Goal: Task Accomplishment & Management: Use online tool/utility

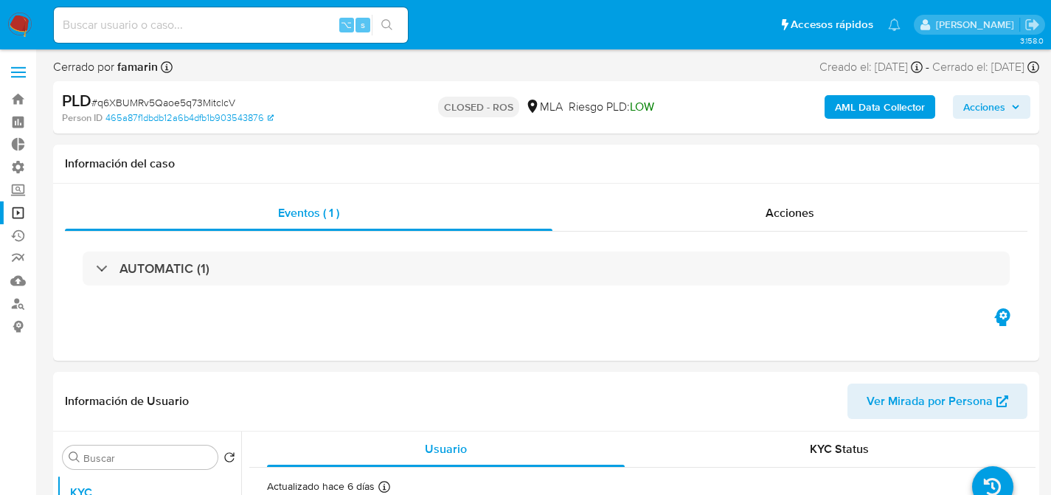
select select "10"
click at [257, 22] on input at bounding box center [231, 24] width 354 height 19
paste input "nbHEPKAO40Ewuo8Z06hezSw1"
type input "nbHEPKAO40Ewuo8Z06hezSw1"
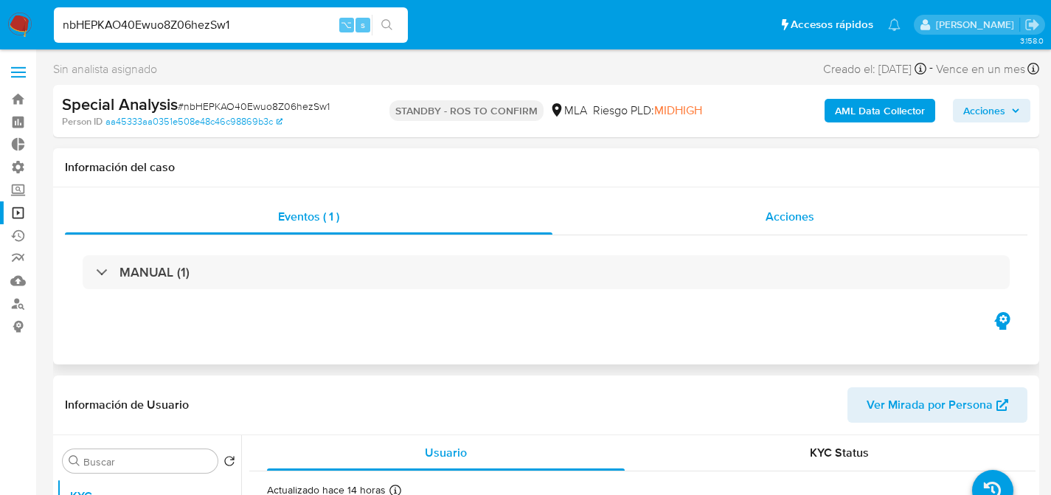
select select "10"
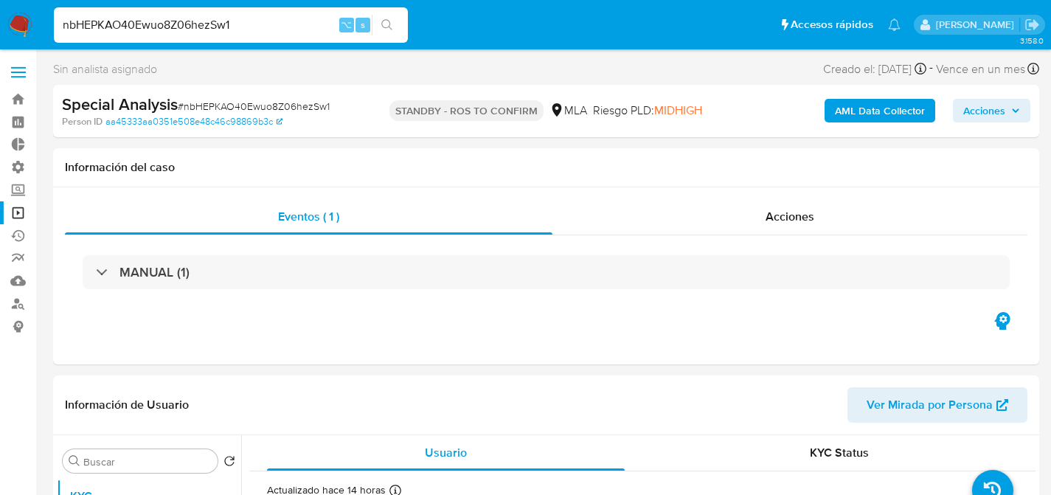
click at [264, 25] on input "nbHEPKAO40Ewuo8Z06hezSw1" at bounding box center [231, 24] width 354 height 19
paste input "MbVIbv0cPHMY71LkGGHOTYW7"
type input "MbVIbv0cPHMY71LkGGHOTYW7"
select select "10"
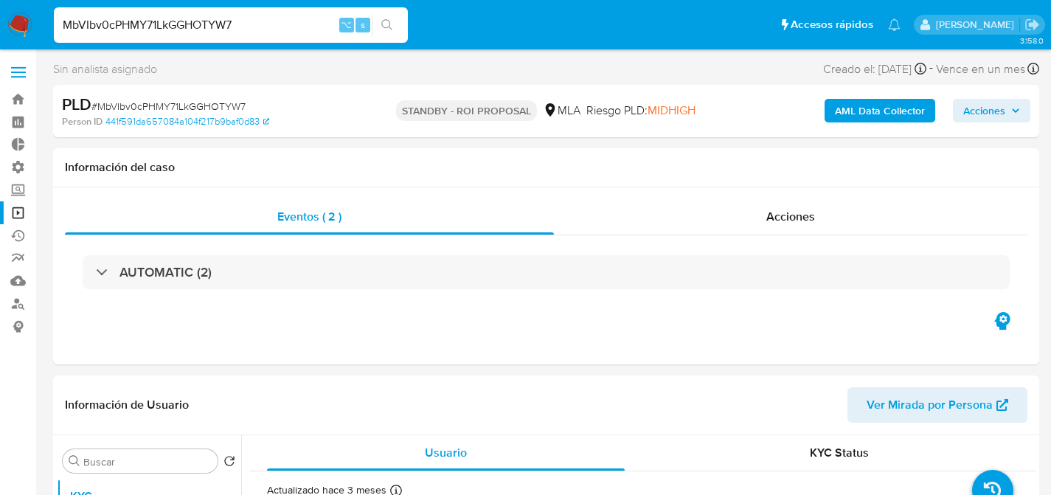
click at [257, 17] on input "MbVIbv0cPHMY71LkGGHOTYW7" at bounding box center [231, 24] width 354 height 19
paste input "8uevgSL5L2BRF1tW5DoCe5LD"
type input "8uevgSL5L2BRF1tW5DoCe5LD"
select select "10"
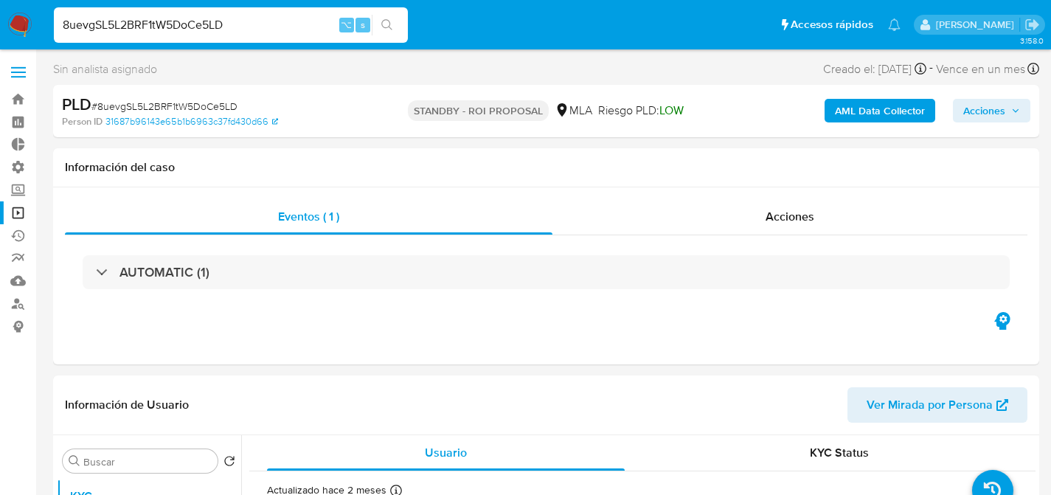
click at [259, 26] on input "8uevgSL5L2BRF1tW5DoCe5LD" at bounding box center [231, 24] width 354 height 19
paste input "F7jf1IC9kNphCxJ4ZA05lFCS"
type input "F7jf1IC9kNphCxJ4ZA05lFCS"
select select "10"
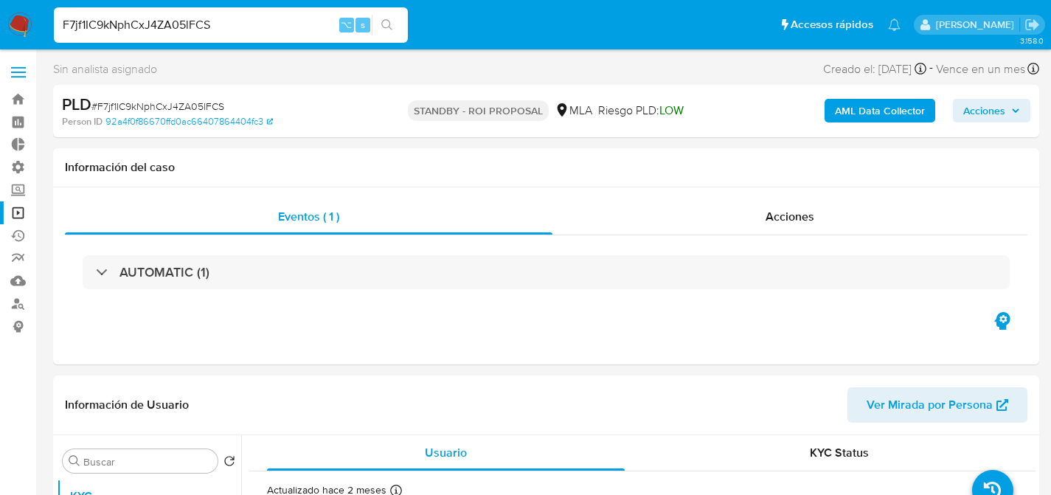
click at [271, 31] on input "F7jf1IC9kNphCxJ4ZA05lFCS" at bounding box center [231, 24] width 354 height 19
paste input "xgvqYDETX89D2eZhfgFvCchB"
click at [264, 32] on input "xgvqYDETX89D2eZhfgFvCchB" at bounding box center [231, 24] width 354 height 19
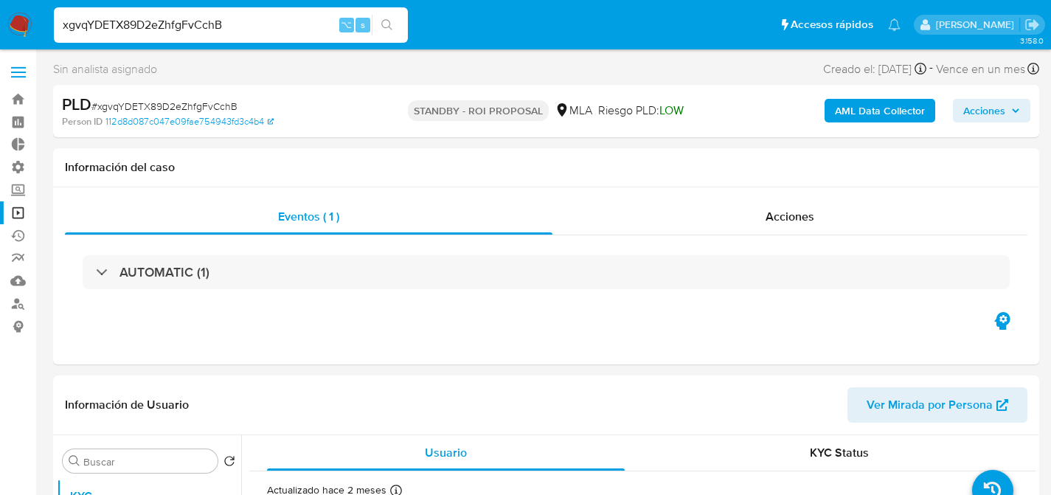
paste input "vLqL41No6FMfkonwKlaaWUiG"
type input "vLqL41No6FMfkonwKlaaWUiG"
select select "10"
click at [134, 27] on input "vLqL41No6FMfkonwKlaaWUiG" at bounding box center [231, 24] width 354 height 19
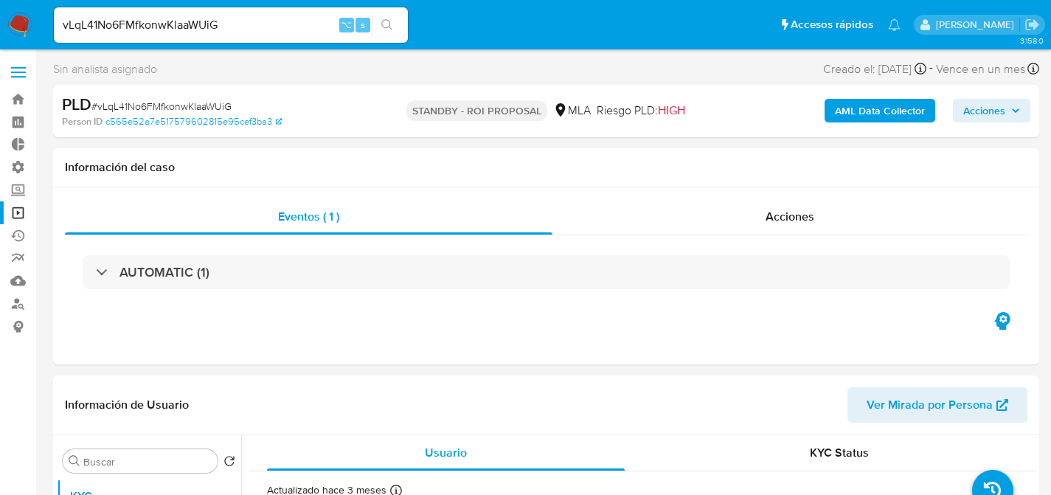
click at [134, 27] on input "vLqL41No6FMfkonwKlaaWUiG" at bounding box center [231, 24] width 354 height 19
paste input "rZsoepXGviGrNJ9q3vNLq8r3"
type input "rZsoepXGviGrNJ9q3vNLq8r3"
select select "10"
click at [261, 20] on input "rZsoepXGviGrNJ9q3vNLq8r3" at bounding box center [231, 24] width 354 height 19
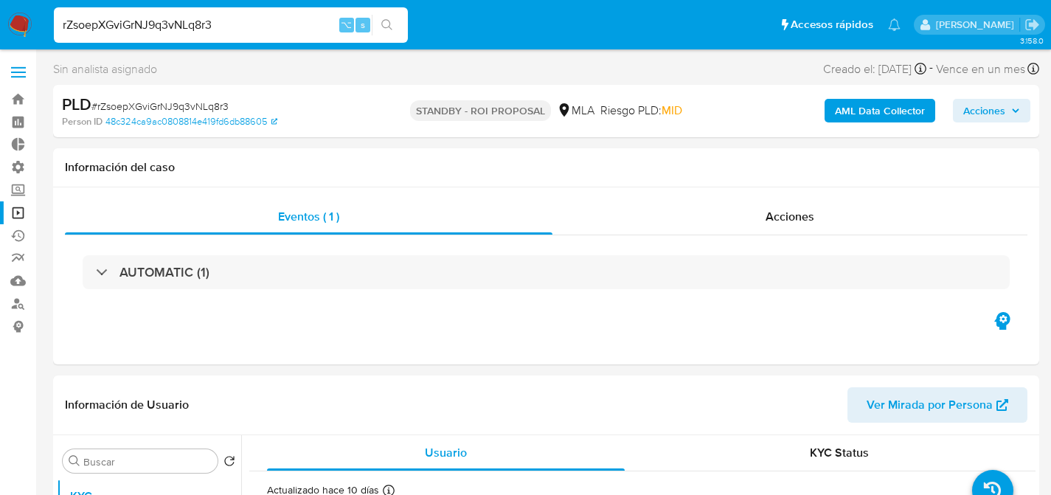
click at [239, 22] on input "rZsoepXGviGrNJ9q3vNLq8r3" at bounding box center [231, 24] width 354 height 19
paste input "Hmy7G326NS1ASgeu0gO8idCi"
type input "Hmy7G326NS1ASgeu0gO8idCi"
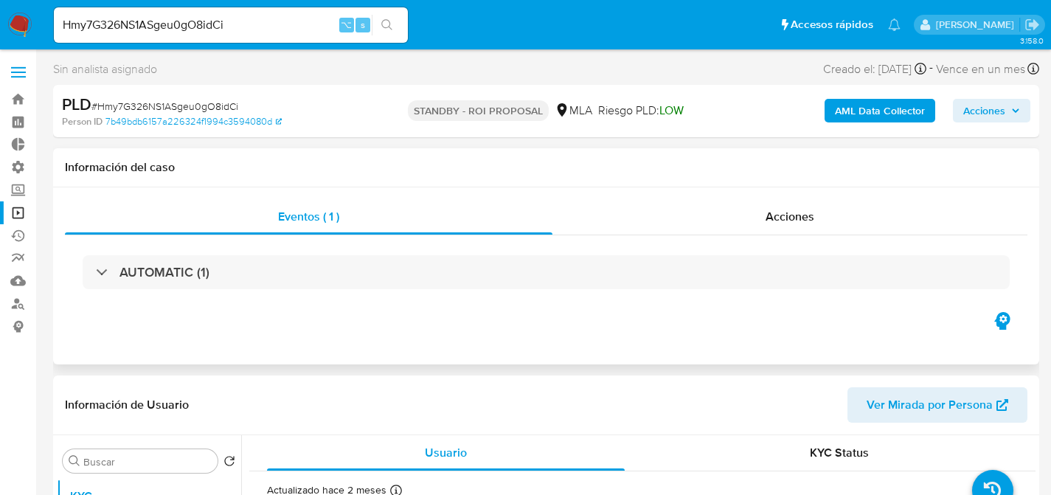
select select "10"
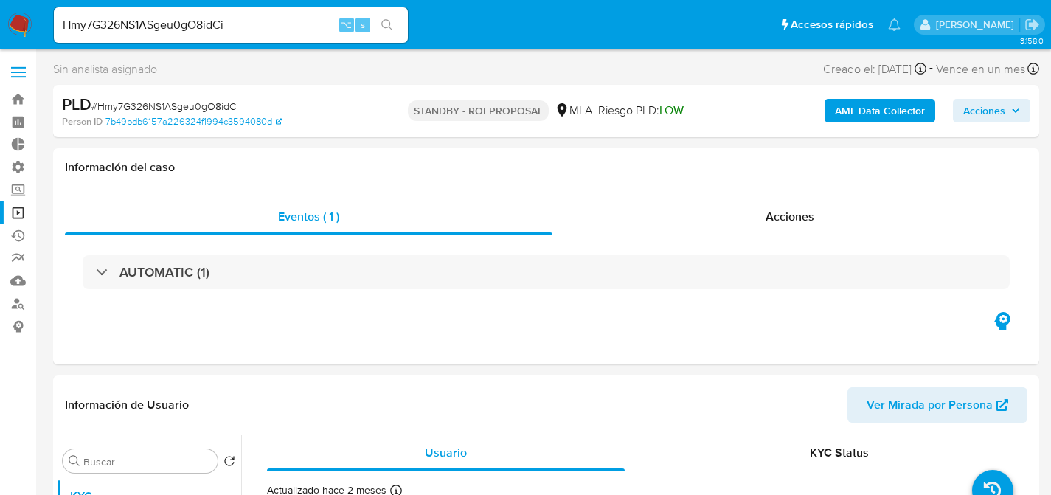
click at [260, 26] on input "Hmy7G326NS1ASgeu0gO8idCi" at bounding box center [231, 24] width 354 height 19
paste input "siKcBtEoQQo4YXpcCBQg4NVf"
type input "siKcBtEoQQo4YXpcCBQg4NVf"
select select "10"
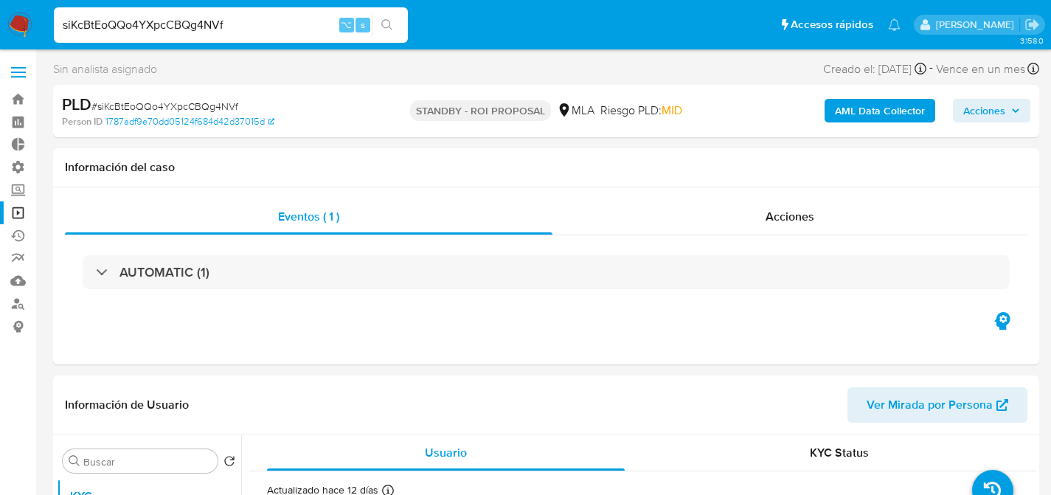
click at [235, 27] on input "siKcBtEoQQo4YXpcCBQg4NVf" at bounding box center [231, 24] width 354 height 19
paste input "ZPxhgIfDS1Ka9eKDZbifVfHP"
type input "ZPxhgIfDS1Ka9eKDZbifVfHP"
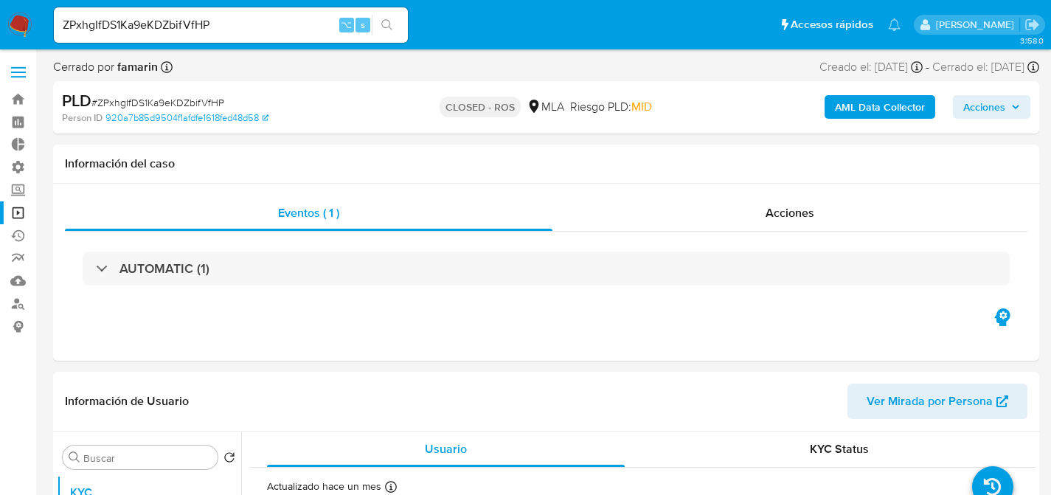
click at [303, 28] on input "ZPxhgIfDS1Ka9eKDZbifVfHP" at bounding box center [231, 24] width 354 height 19
select select "10"
click at [303, 28] on input "ZPxhgIfDS1Ka9eKDZbifVfHP" at bounding box center [231, 24] width 354 height 19
paste input "ctP0ZD4irFdcmfbvnlmenxs0"
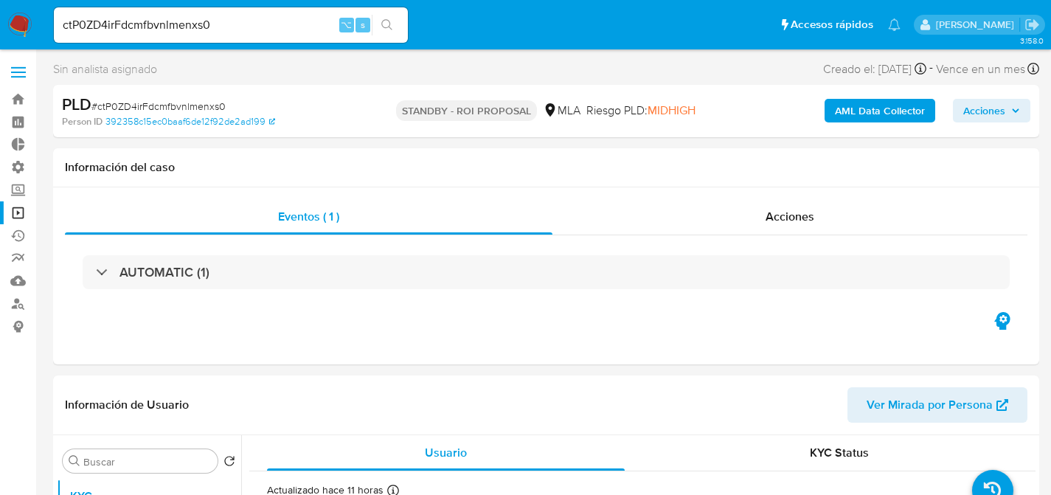
click at [297, 26] on input "ctP0ZD4irFdcmfbvnlmenxs0" at bounding box center [231, 24] width 354 height 19
paste input "RAAkGUp1Z4hjPwPYC2ycWEok"
type input "RAAkGUp1Z4hjPwPYC2ycWEok"
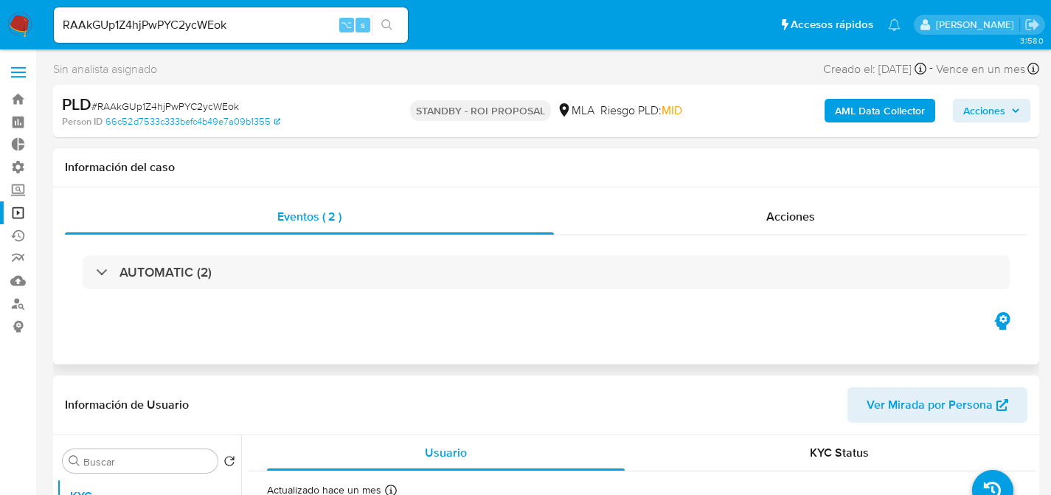
select select "10"
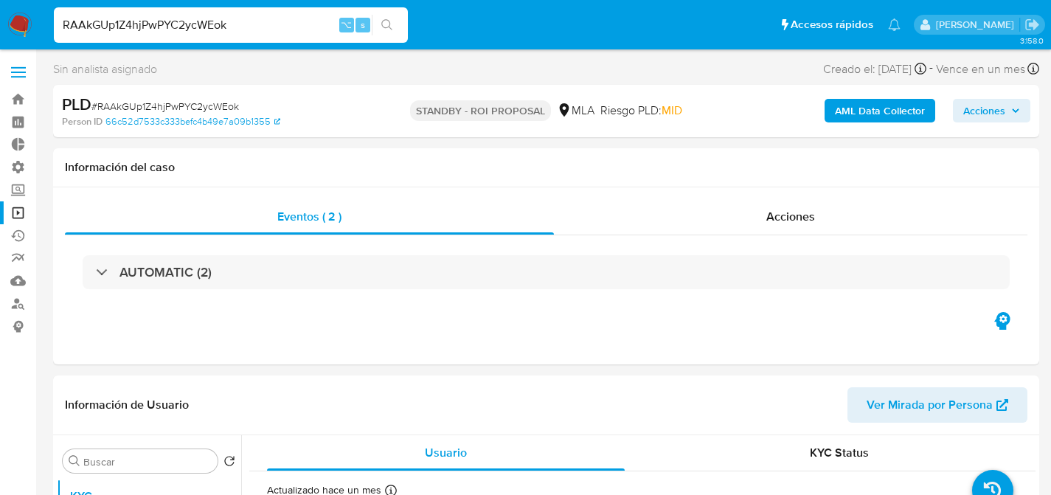
click at [263, 18] on input "RAAkGUp1Z4hjPwPYC2ycWEok" at bounding box center [231, 24] width 354 height 19
paste input "MbVIbv0cPHMY71LkGGHOTYW7"
click at [299, 23] on input "MbVIbv0cPHMY71LkGGHOTYW7" at bounding box center [231, 24] width 354 height 19
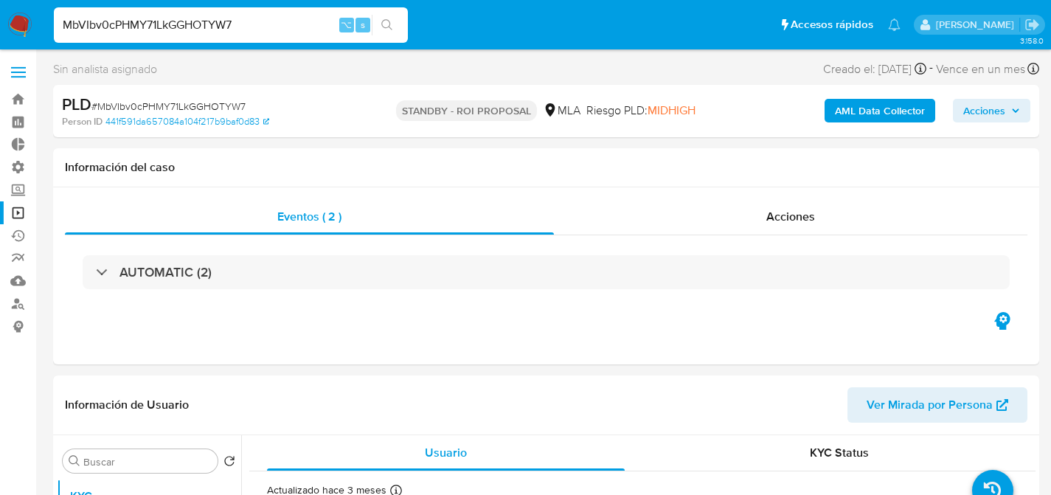
paste input "ZMk39knD4P8tu00jKvUpEHgc"
type input "ZMk39knD4P8tu00jKvUpEHgc"
select select "10"
click at [277, 30] on input "ZMk39knD4P8tu00jKvUpEHgc" at bounding box center [231, 24] width 354 height 19
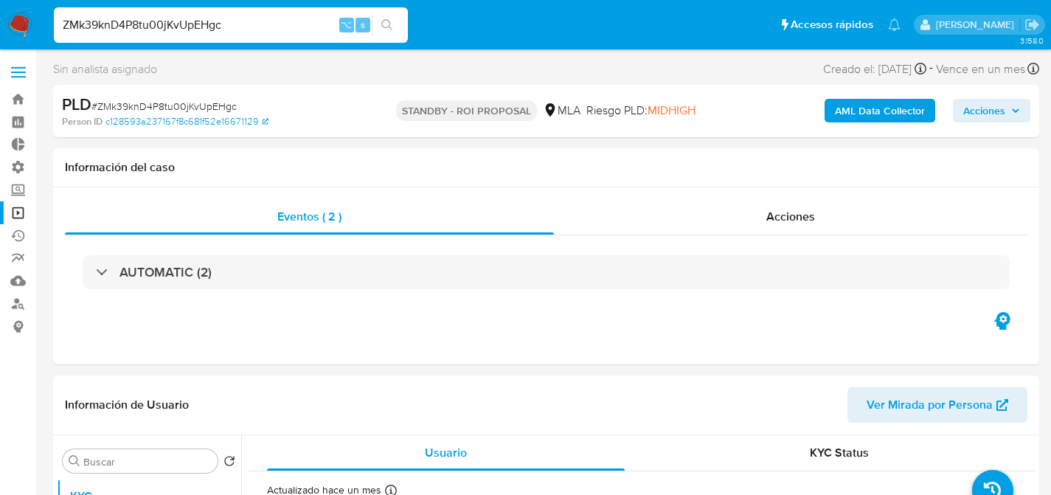
paste input "yWJyqnSpMBfGyYVViPH5yDAG"
type input "yWJyqnSpMBfGyYVViPH5yDAG"
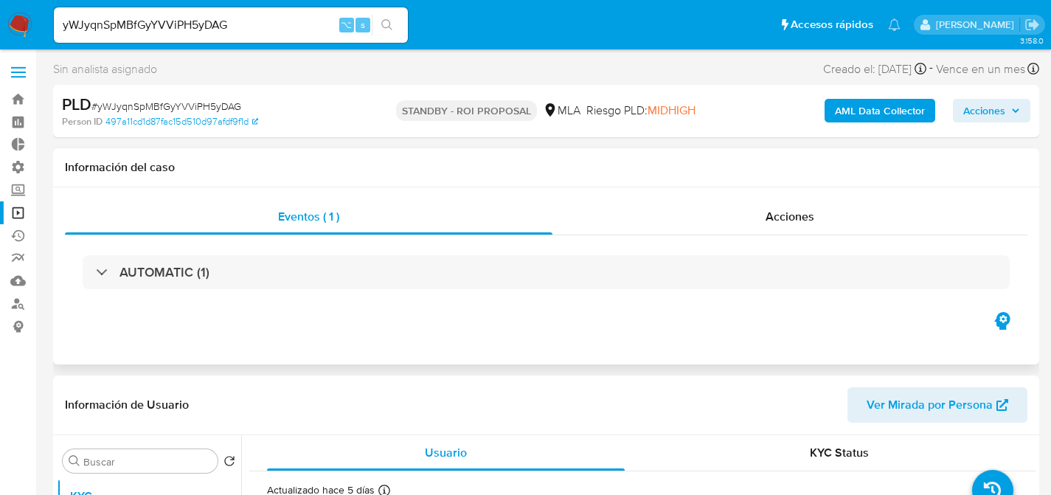
select select "10"
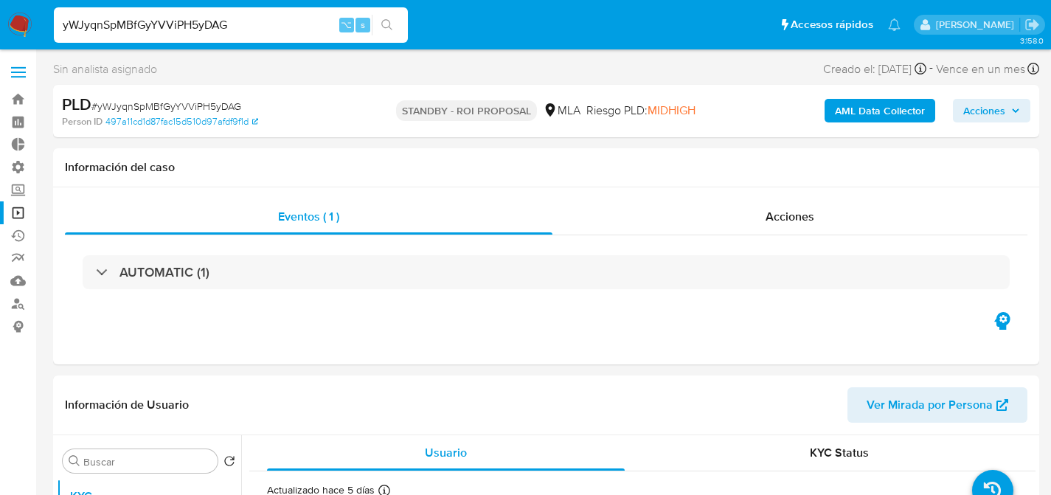
click at [176, 35] on div "yWJyqnSpMBfGyYVViPH5yDAG ⌥ s" at bounding box center [231, 24] width 354 height 35
click at [178, 35] on div "yWJyqnSpMBfGyYVViPH5yDAG ⌥ s" at bounding box center [231, 24] width 354 height 35
click at [179, 34] on input "yWJyqnSpMBfGyYVViPH5yDAG" at bounding box center [231, 24] width 354 height 19
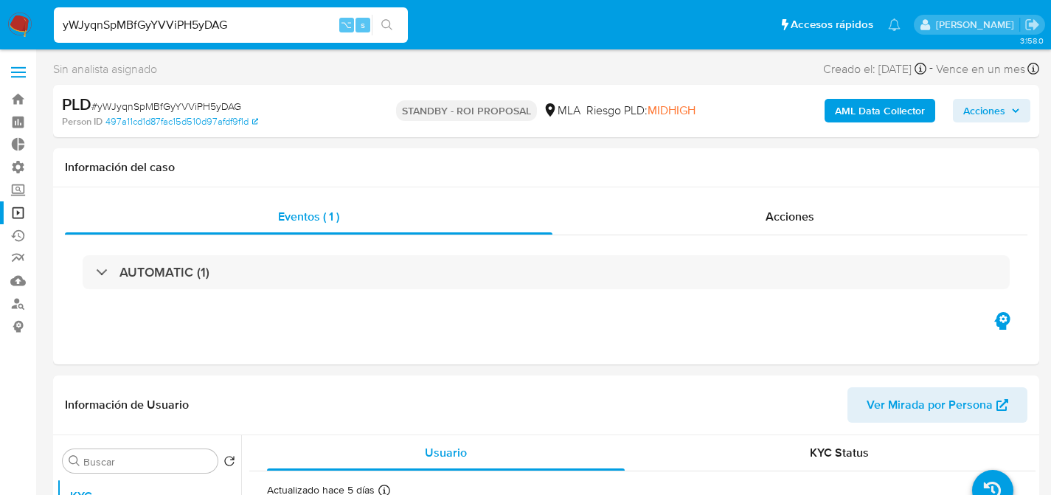
click at [186, 27] on input "yWJyqnSpMBfGyYVViPH5yDAG" at bounding box center [231, 24] width 354 height 19
paste input "QY0LCaVhlAqrxpBdDonXQqGP"
type input "QY0LCaVhlAqrxpBdDonXQqGP"
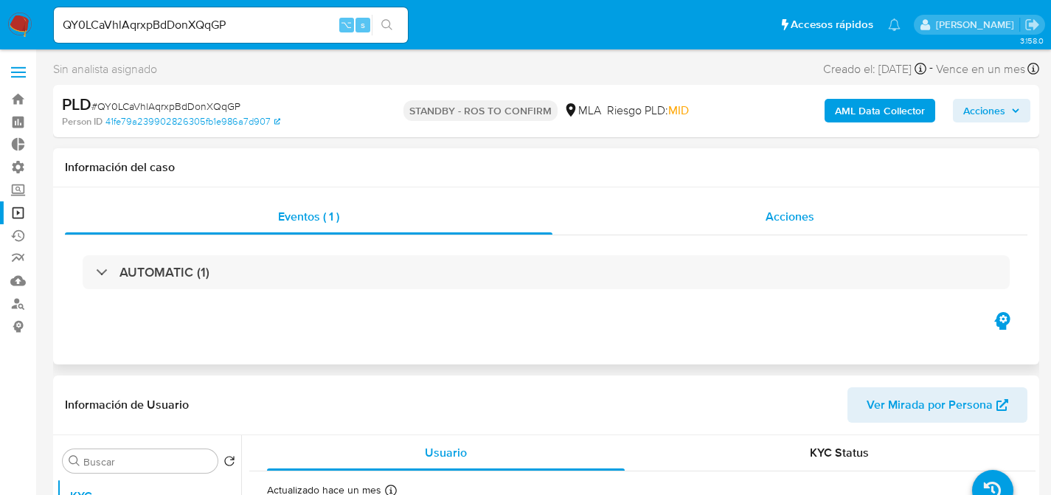
select select "10"
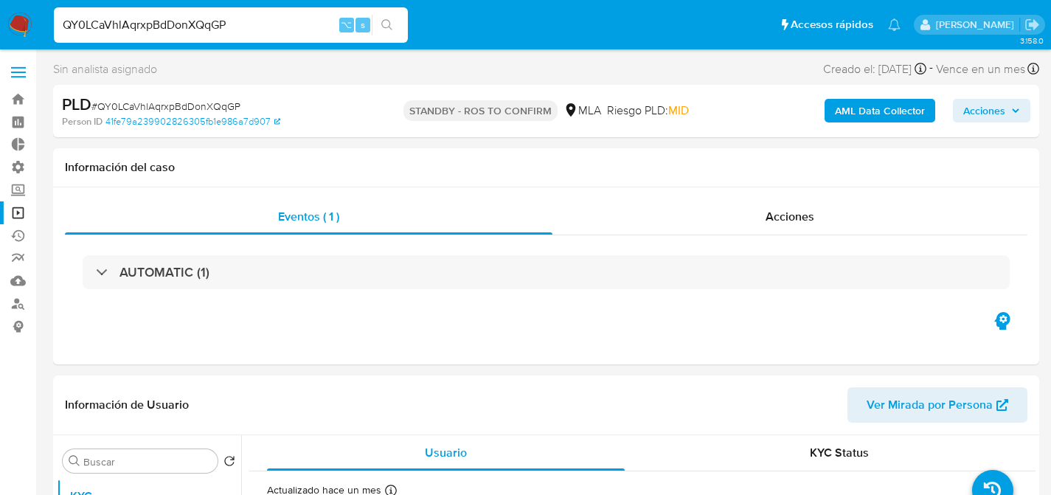
click at [210, 17] on input "QY0LCaVhlAqrxpBdDonXQqGP" at bounding box center [231, 24] width 354 height 19
paste input "GpubklcWhMObuM70bxWwiTro"
type input "GpubklcWhMObuM70bxWwiTro"
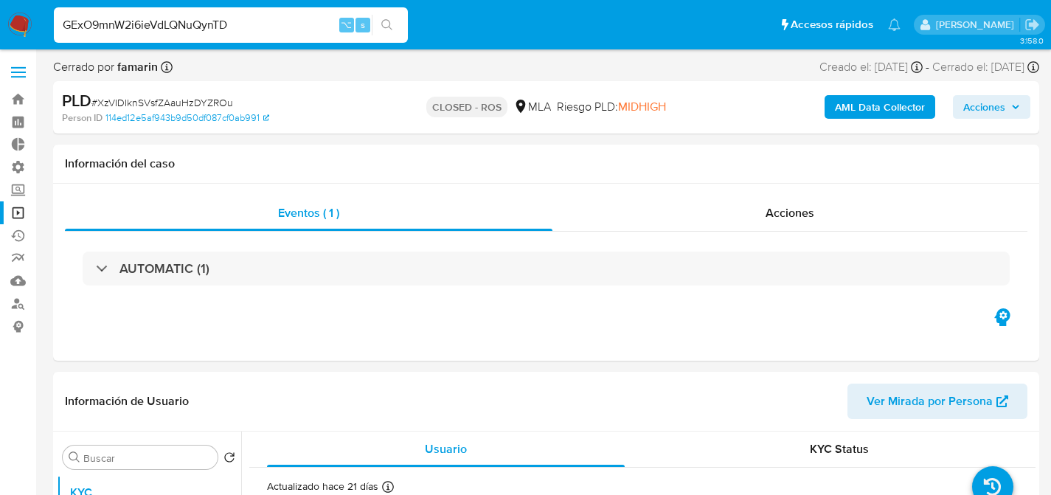
type input "GExO9mnW2i6ieVdLQNuQynTD"
select select "10"
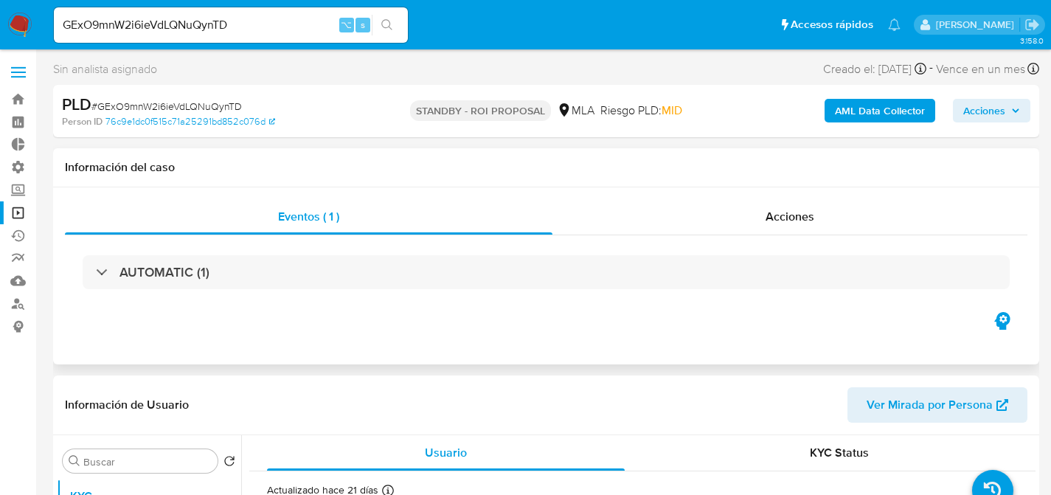
select select "10"
click at [724, 210] on div "Acciones" at bounding box center [790, 216] width 475 height 35
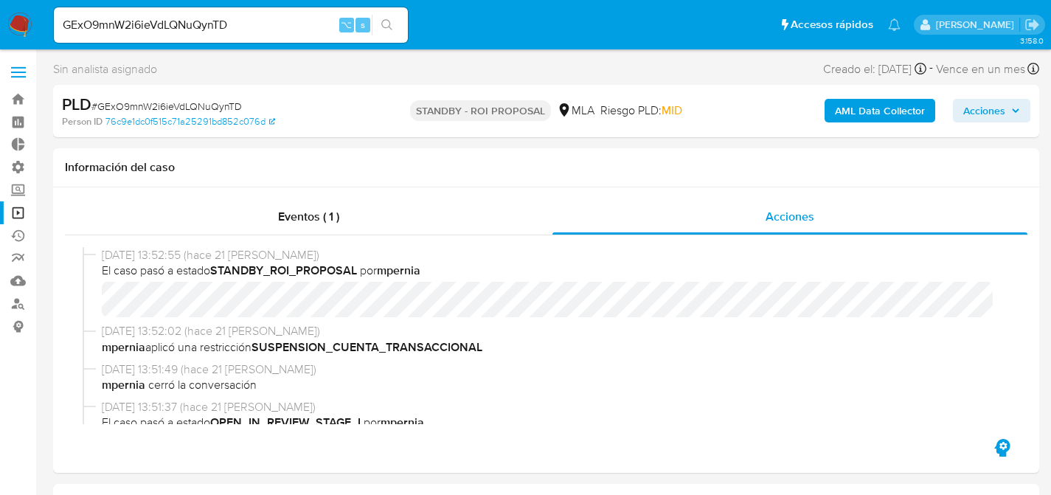
click at [254, 27] on input "GExO9mnW2i6ieVdLQNuQynTD" at bounding box center [231, 24] width 354 height 19
paste input "JQeRMrIZlu5B7P5tMsG8ZMML"
type input "JQeRMrIZlu5B7P5tMsG8ZMML"
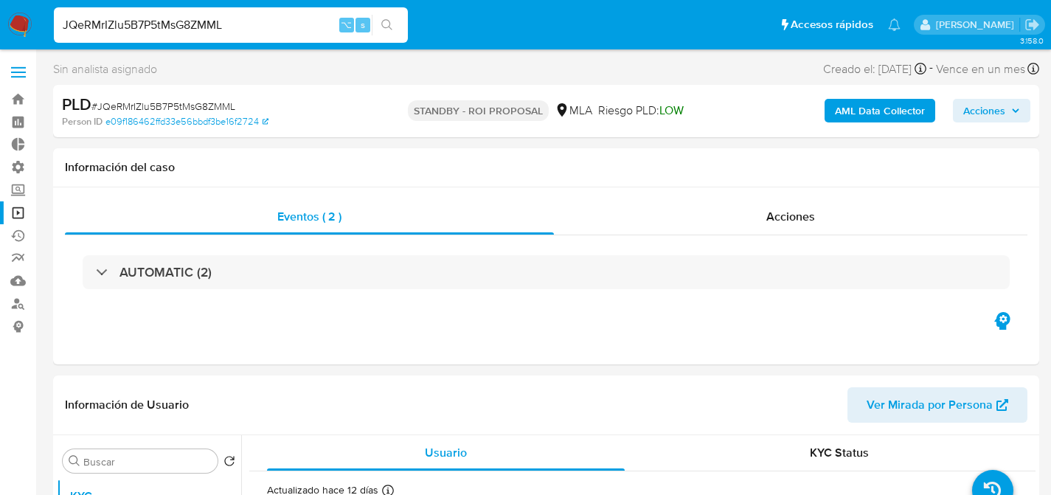
select select "10"
click at [196, 27] on input "JQeRMrIZlu5B7P5tMsG8ZMML" at bounding box center [231, 24] width 354 height 19
paste input "zfXfPv4l9a4AiJHpjGS29nDs"
type input "zfXfPv4l9a4AiJHpjGS29nDs"
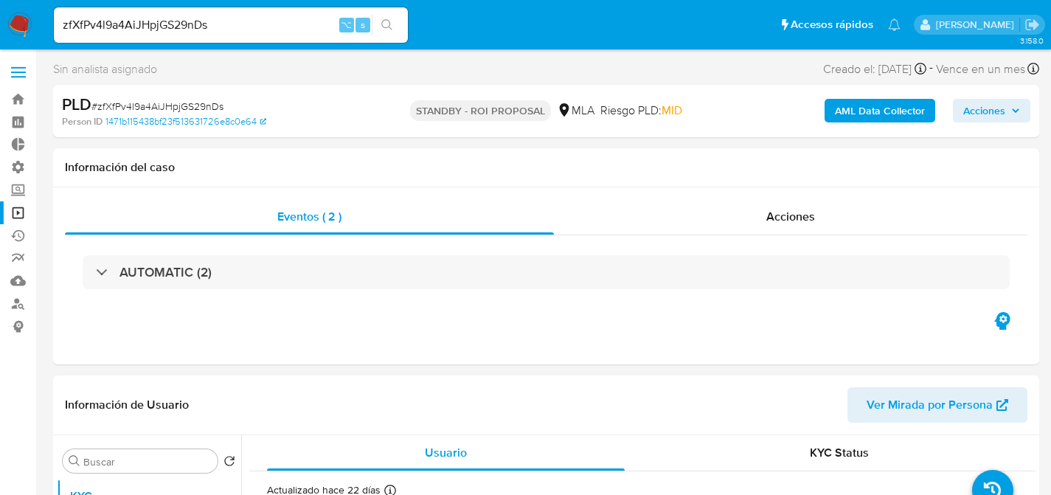
select select "10"
click at [240, 17] on input "zfXfPv4l9a4AiJHpjGS29nDs" at bounding box center [231, 24] width 354 height 19
paste input "GpubklcWhMObuM70bxWwiTro"
type input "GpubklcWhMObuM70bxWwiTro"
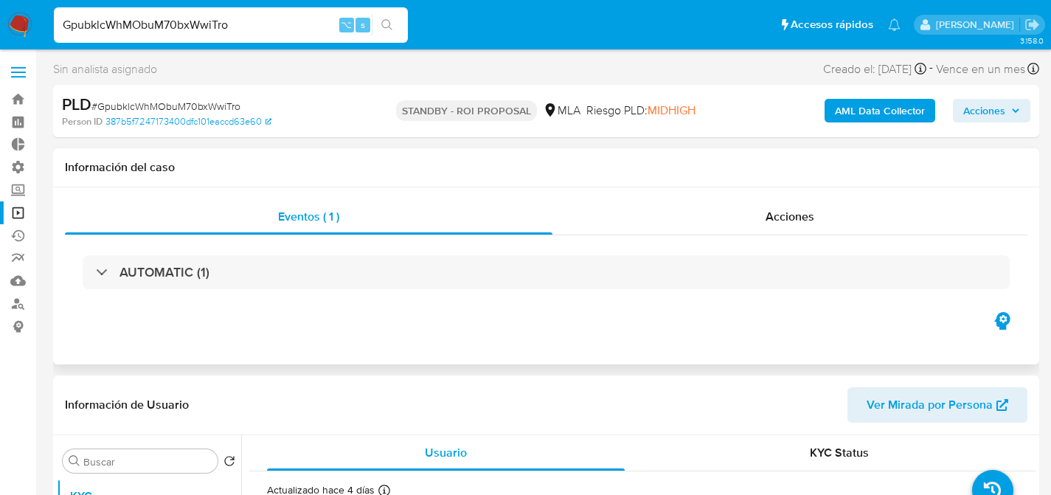
click at [696, 190] on div "Eventos ( 1 ) Acciones AUTOMATIC (1)" at bounding box center [546, 275] width 986 height 177
select select "10"
click at [702, 216] on div "Acciones" at bounding box center [790, 216] width 475 height 35
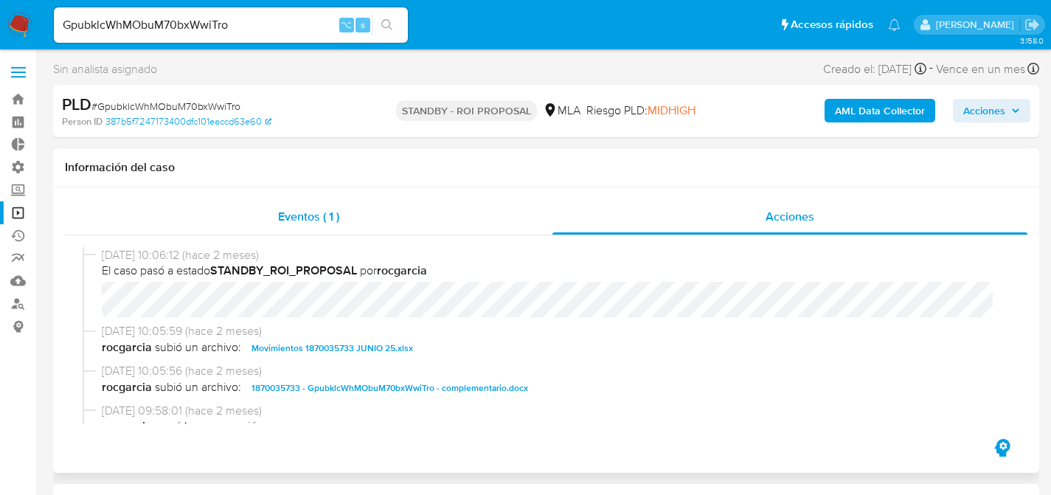
click at [292, 216] on span "Eventos ( 1 )" at bounding box center [308, 216] width 61 height 17
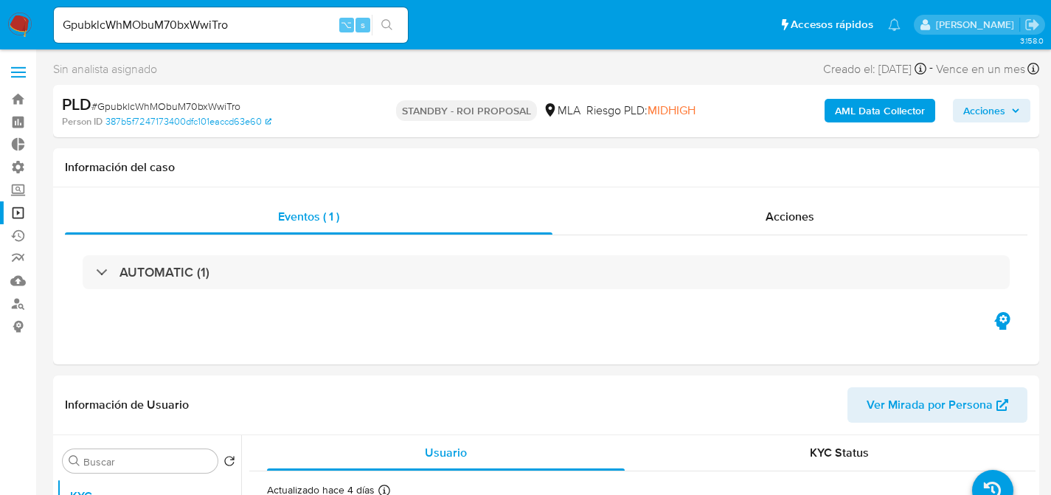
click at [238, 10] on div "GpubklcWhMObuM70bxWwiTro ⌥ s" at bounding box center [231, 24] width 354 height 35
click at [239, 15] on input "GpubklcWhMObuM70bxWwiTro" at bounding box center [231, 24] width 354 height 19
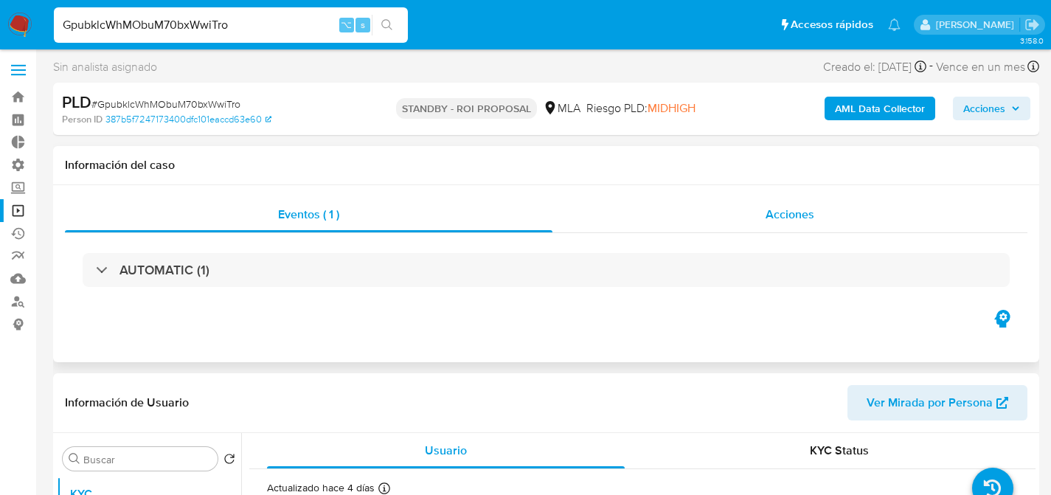
scroll to position [3, 0]
click at [686, 205] on div "Acciones" at bounding box center [790, 213] width 475 height 35
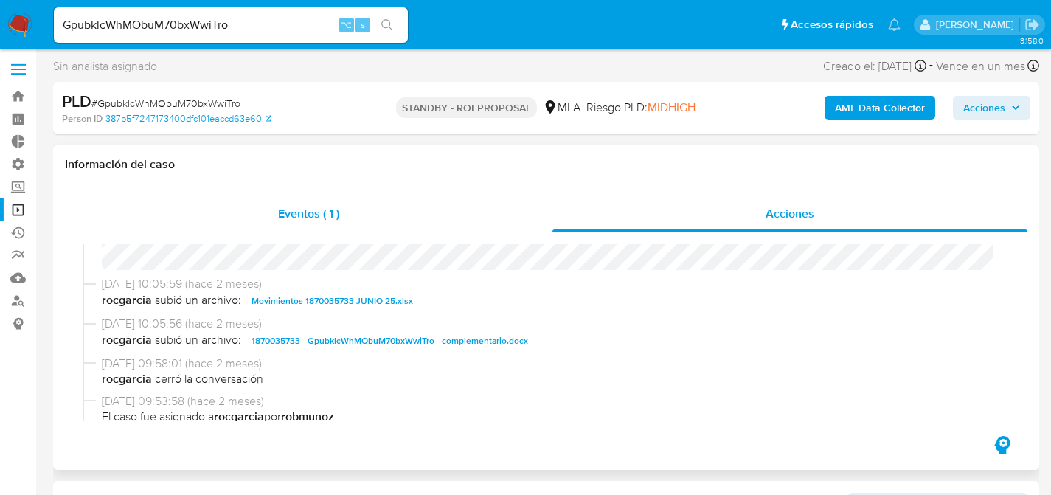
scroll to position [0, 0]
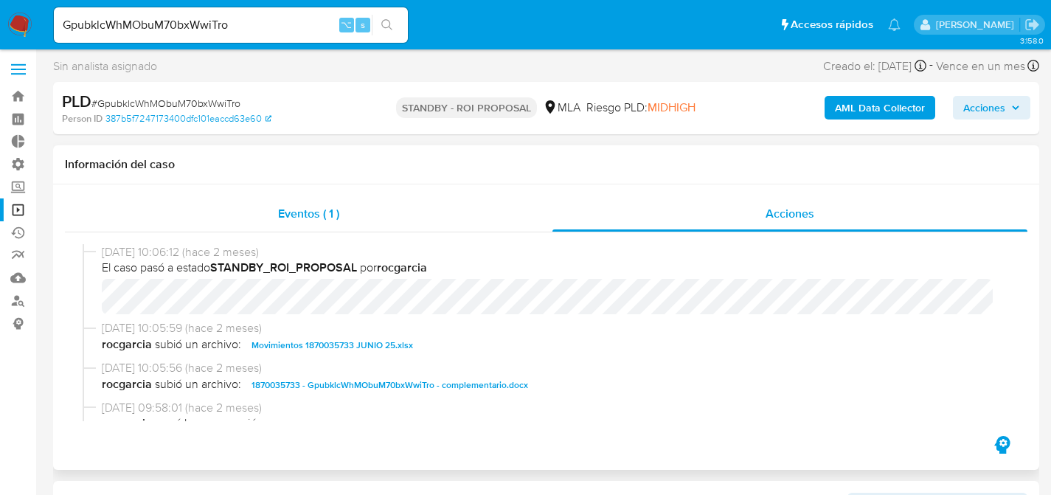
click at [261, 204] on div "Eventos ( 1 )" at bounding box center [309, 213] width 488 height 35
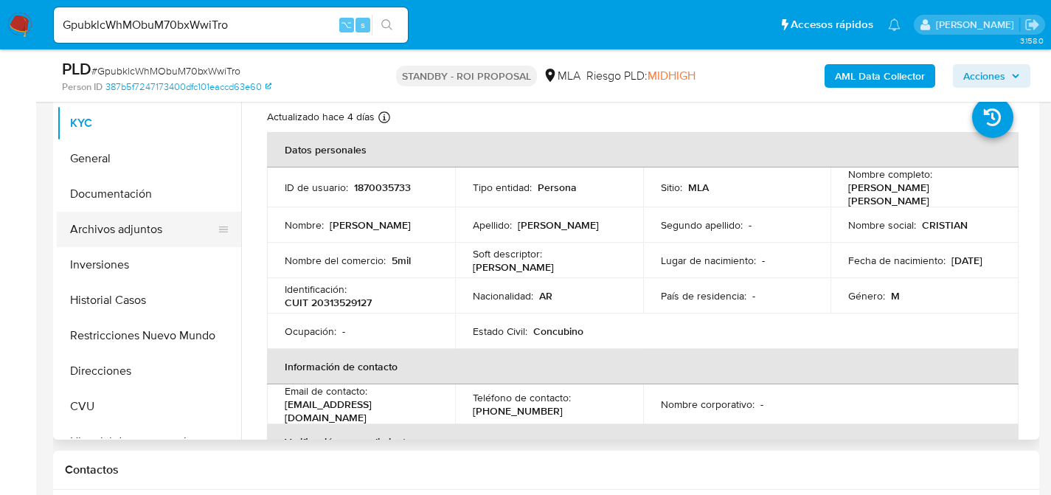
click at [122, 240] on button "Archivos adjuntos" at bounding box center [143, 229] width 173 height 35
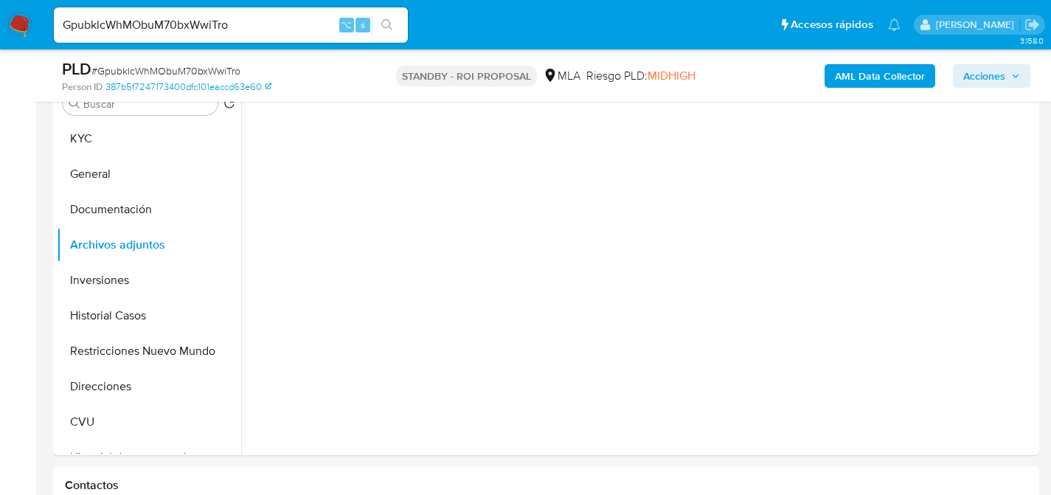
scroll to position [304, 0]
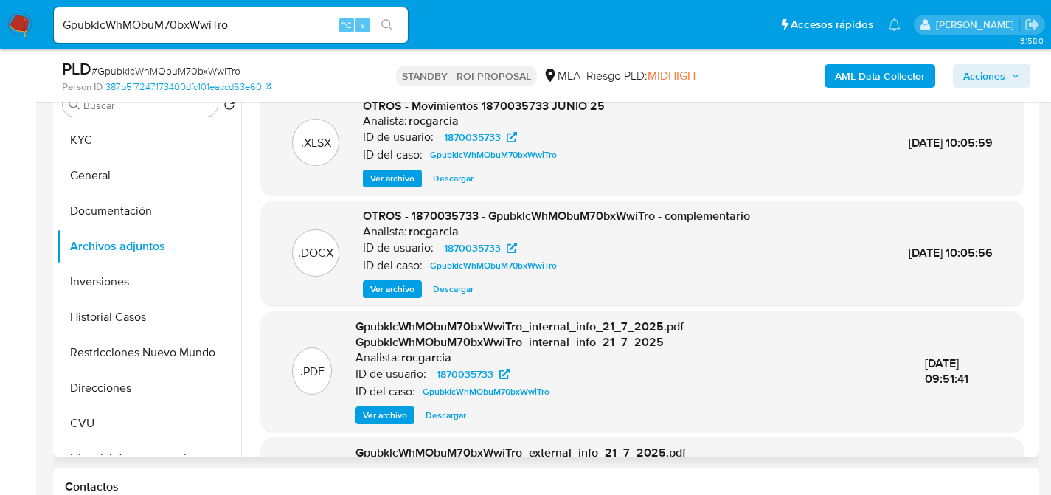
click at [445, 291] on span "Descargar" at bounding box center [453, 289] width 41 height 15
click at [198, 20] on input "GpubklcWhMObuM70bxWwiTro" at bounding box center [231, 24] width 354 height 19
paste input "vLqL41No6FMfkonwKlaaWUiG"
type input "vLqL41No6FMfkonwKlaaWUiG"
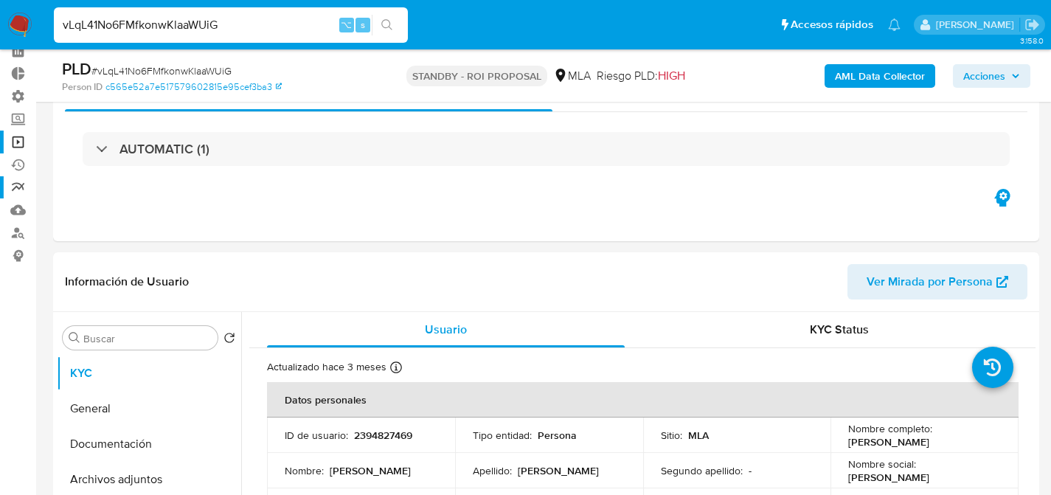
select select "10"
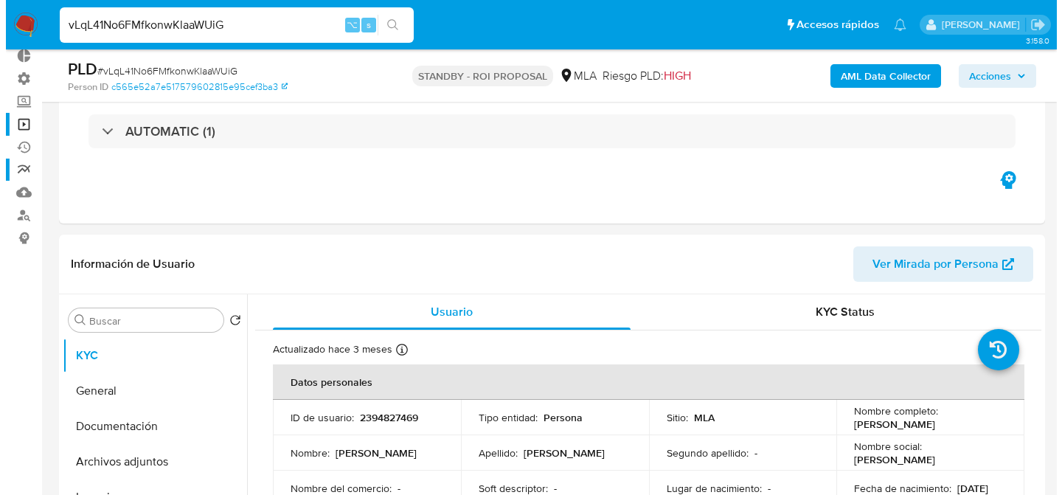
scroll to position [205, 0]
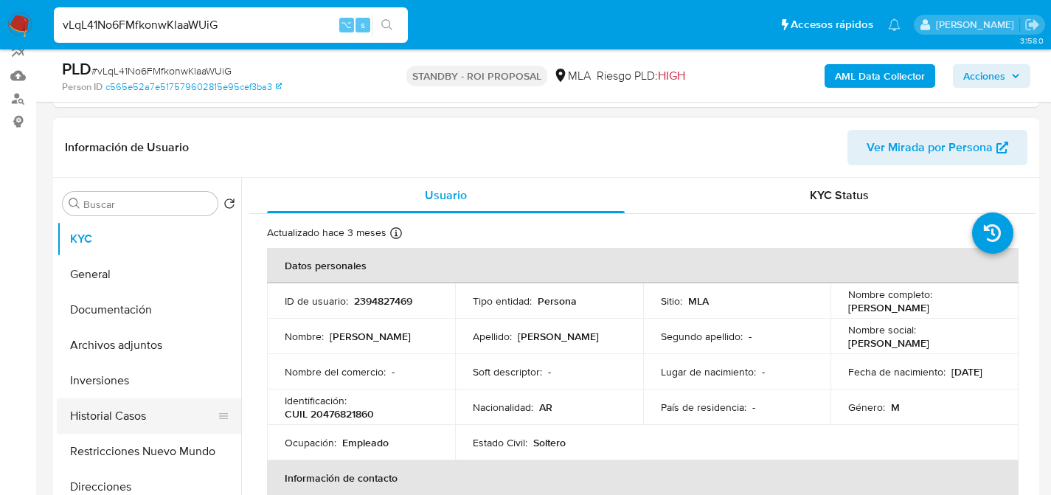
click at [120, 420] on button "Historial Casos" at bounding box center [143, 415] width 173 height 35
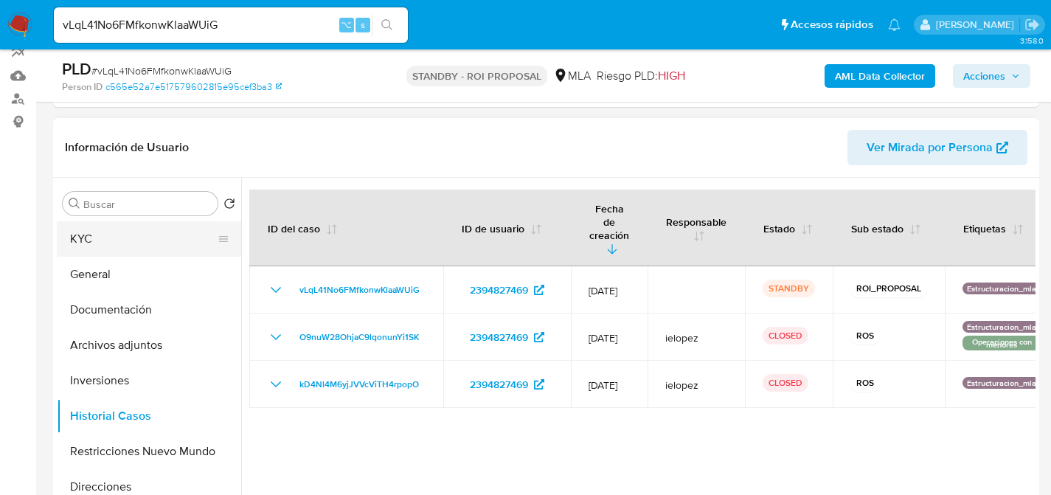
click at [98, 238] on button "KYC" at bounding box center [143, 238] width 173 height 35
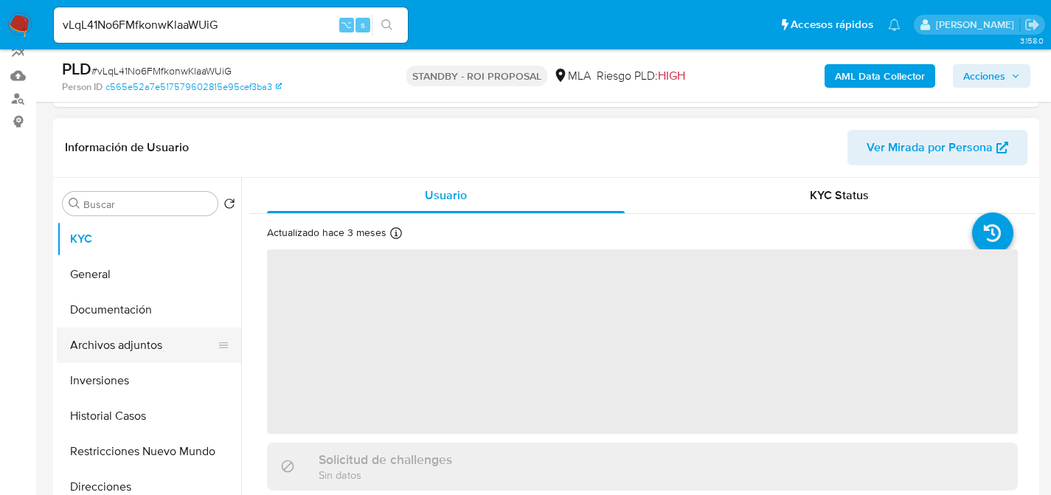
click at [134, 350] on button "Archivos adjuntos" at bounding box center [143, 345] width 173 height 35
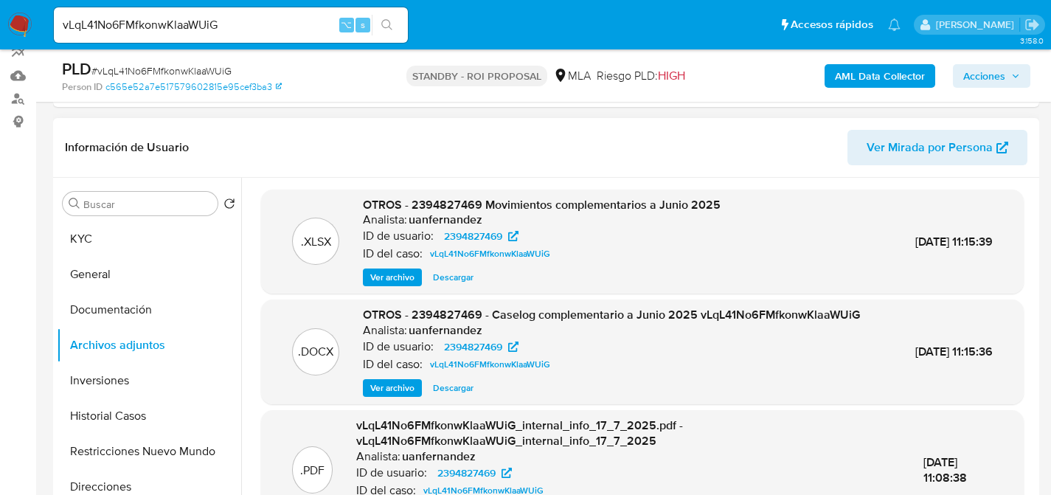
click at [401, 274] on span "Ver archivo" at bounding box center [392, 277] width 44 height 15
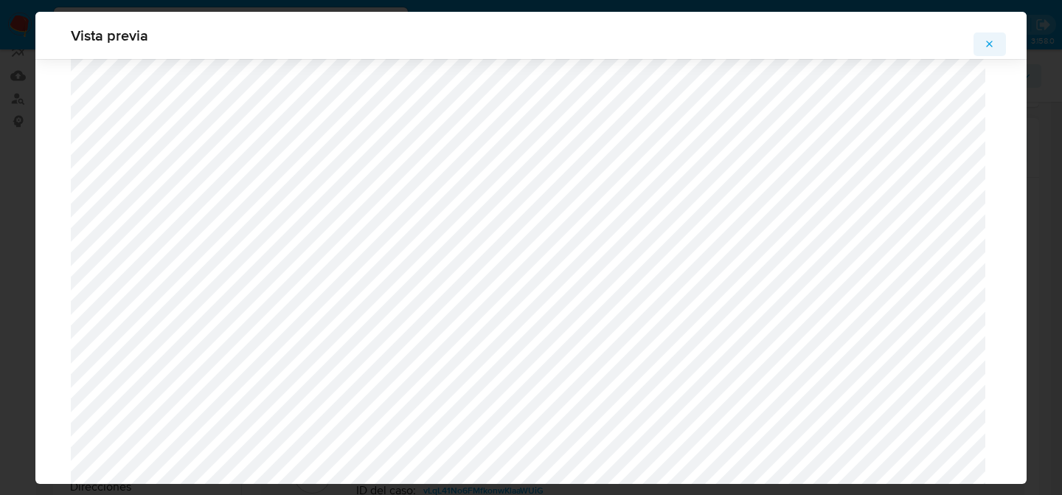
click at [982, 34] on button "Attachment preview" at bounding box center [990, 44] width 32 height 24
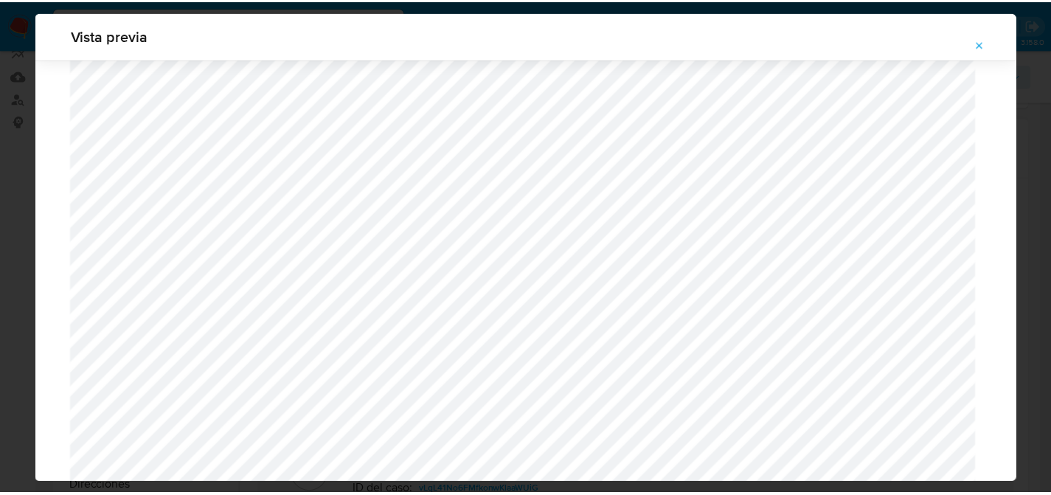
scroll to position [47, 0]
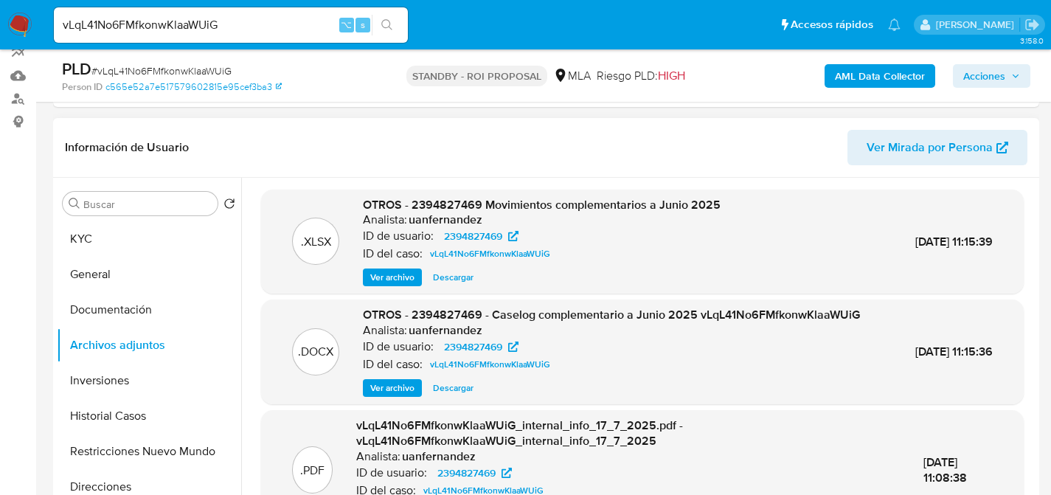
click at [462, 392] on span "Descargar" at bounding box center [453, 388] width 41 height 15
click at [117, 232] on button "KYC" at bounding box center [143, 238] width 173 height 35
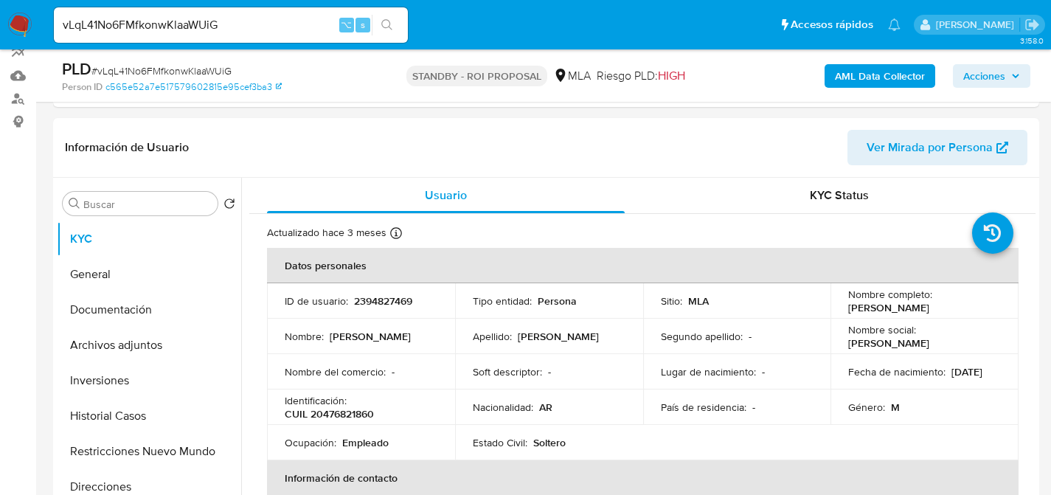
click at [203, 40] on div "vLqL41No6FMfkonwKlaaWUiG ⌥ s" at bounding box center [231, 24] width 354 height 35
click at [207, 17] on input "vLqL41No6FMfkonwKlaaWUiG" at bounding box center [231, 24] width 354 height 19
paste input "Hmy7G326NS1ASgeu0gO8idCi"
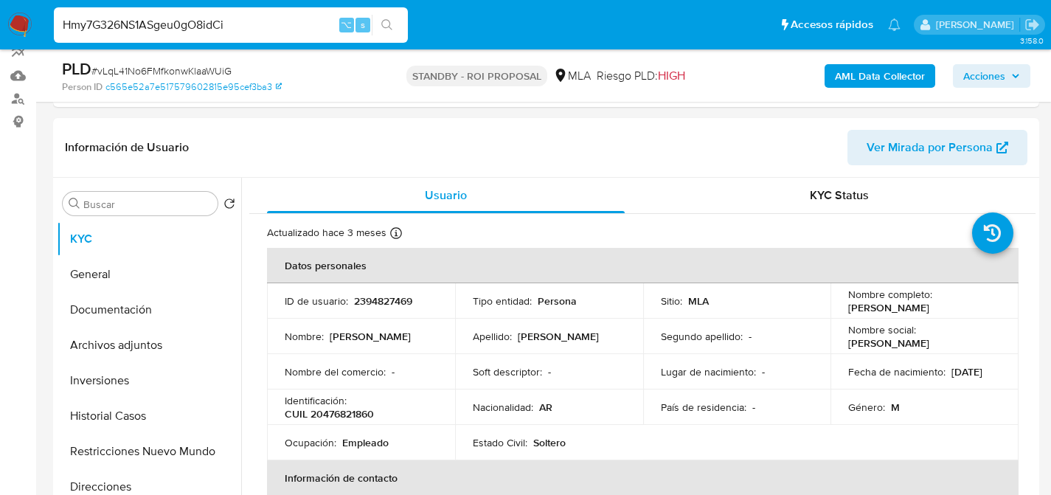
type input "Hmy7G326NS1ASgeu0gO8idCi"
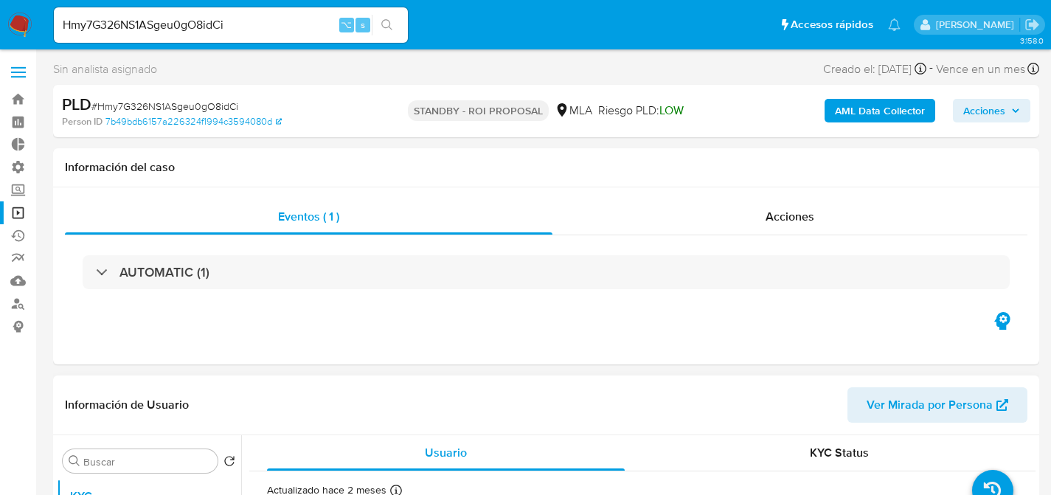
select select "10"
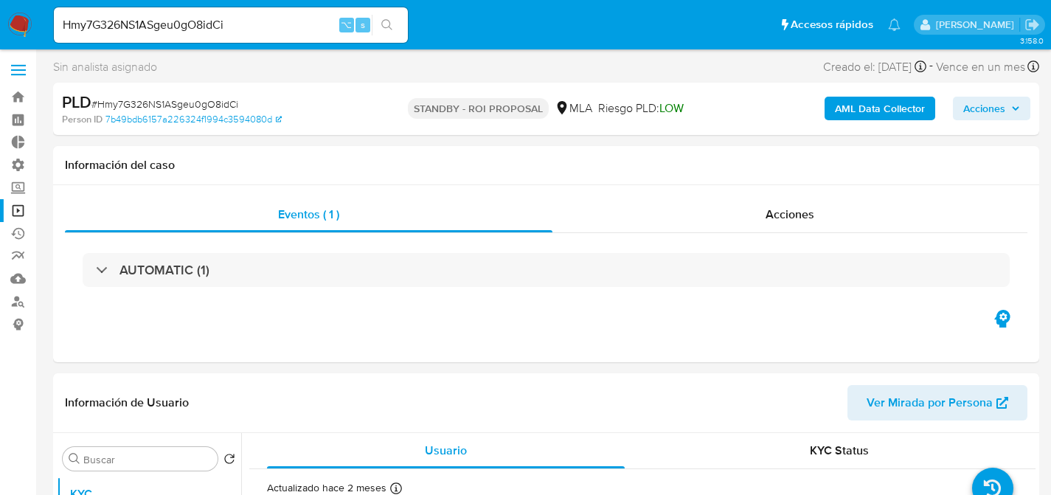
scroll to position [3, 0]
click at [230, 30] on input "Hmy7G326NS1ASgeu0gO8idCi" at bounding box center [231, 24] width 354 height 19
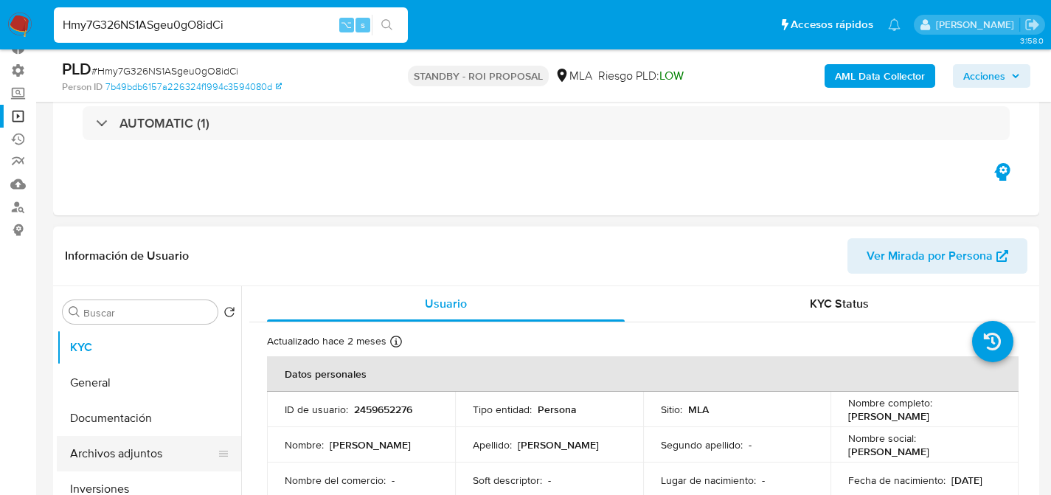
scroll to position [256, 0]
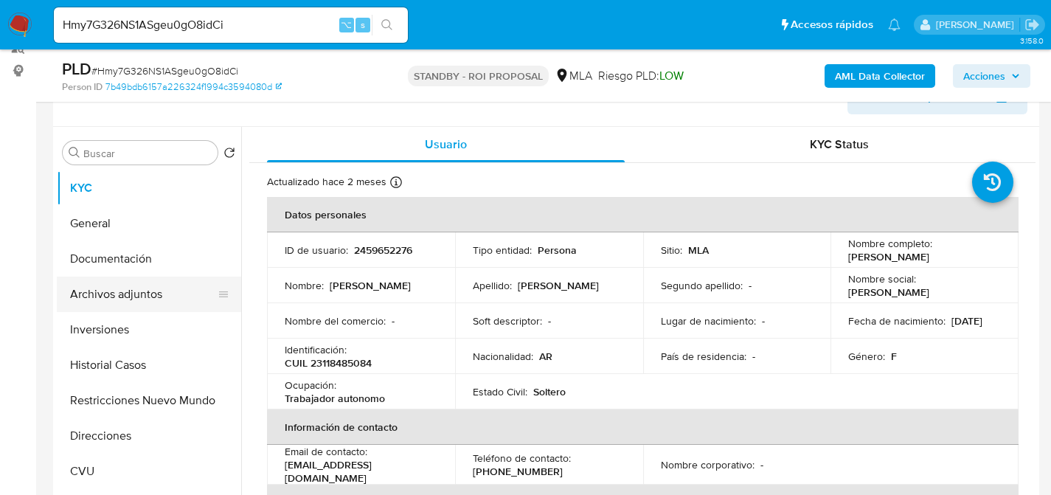
click at [102, 294] on button "Archivos adjuntos" at bounding box center [143, 294] width 173 height 35
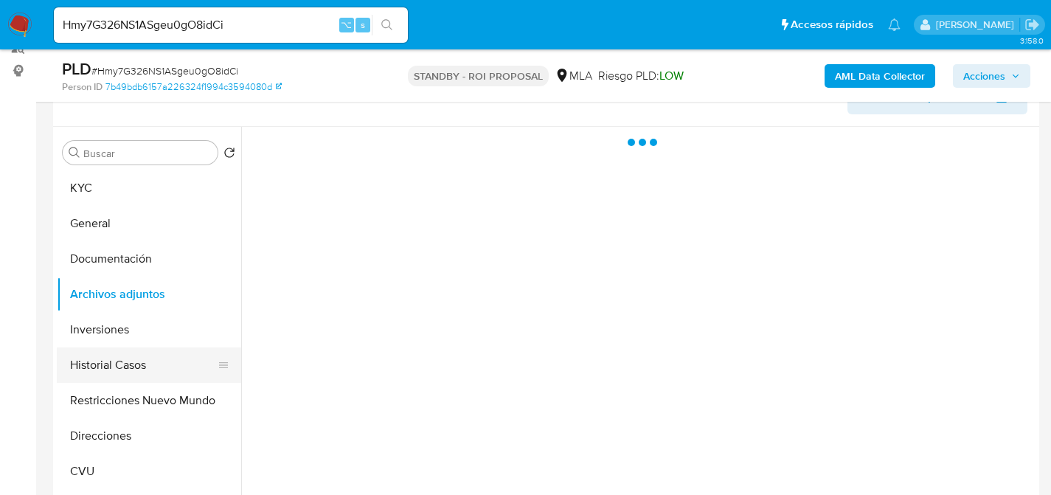
click at [111, 361] on button "Historial Casos" at bounding box center [143, 364] width 173 height 35
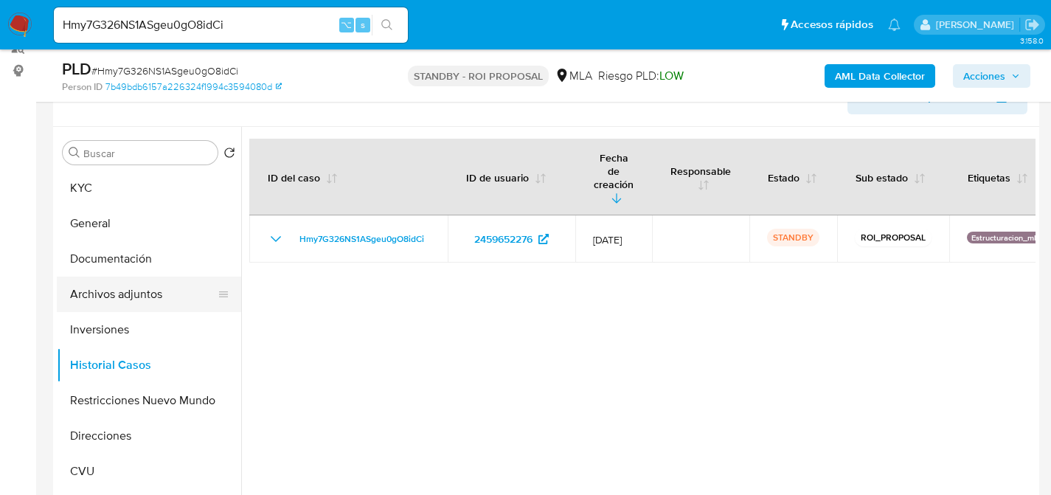
click at [122, 300] on button "Archivos adjuntos" at bounding box center [143, 294] width 173 height 35
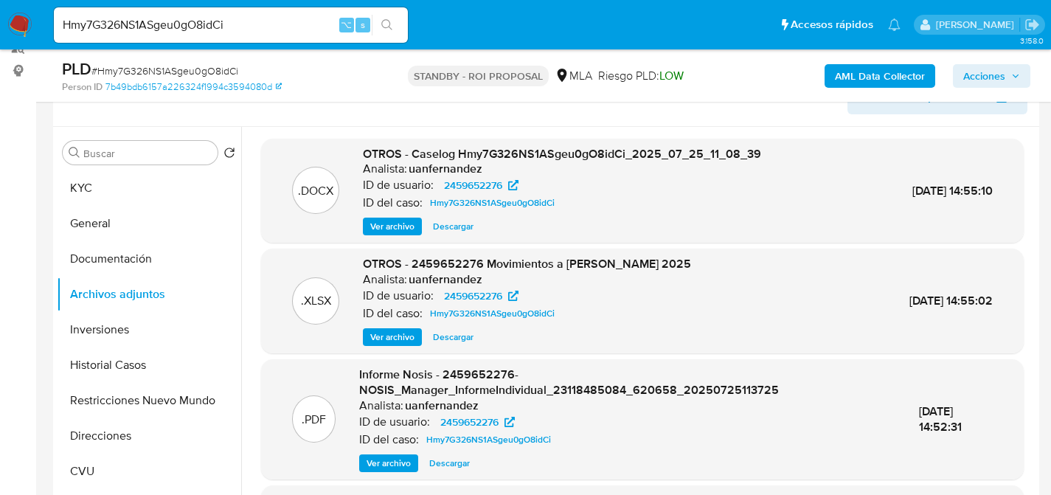
click at [451, 232] on span "Descargar" at bounding box center [453, 226] width 41 height 15
